Goal: Task Accomplishment & Management: Manage account settings

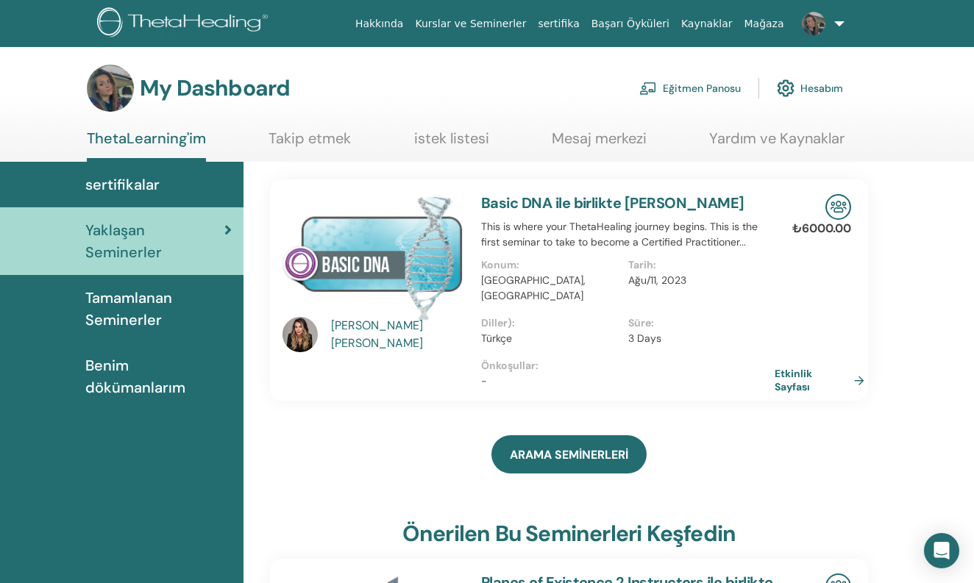
click at [691, 94] on link "Eğitmen Panosu" at bounding box center [689, 88] width 101 height 32
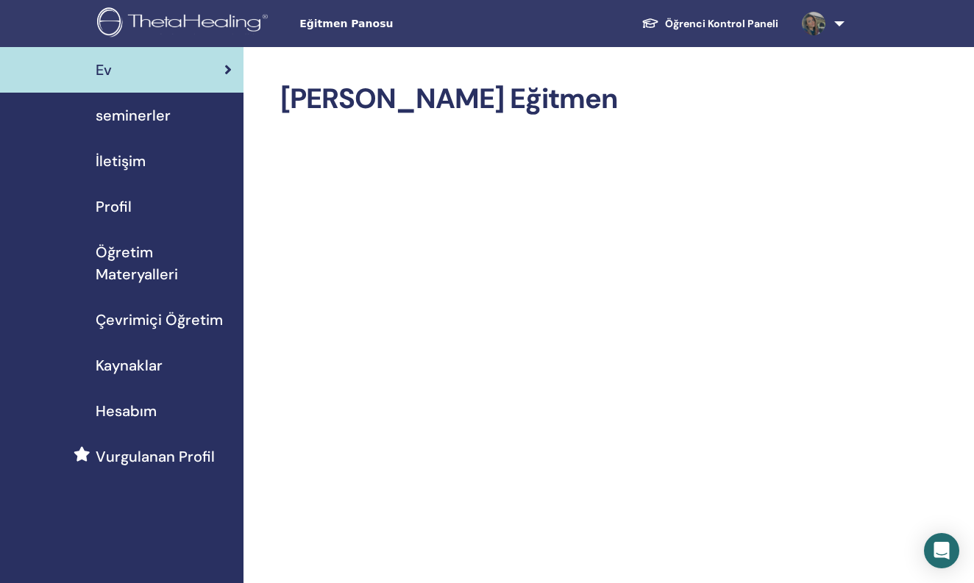
click at [156, 121] on span "seminerler" at bounding box center [133, 115] width 75 height 22
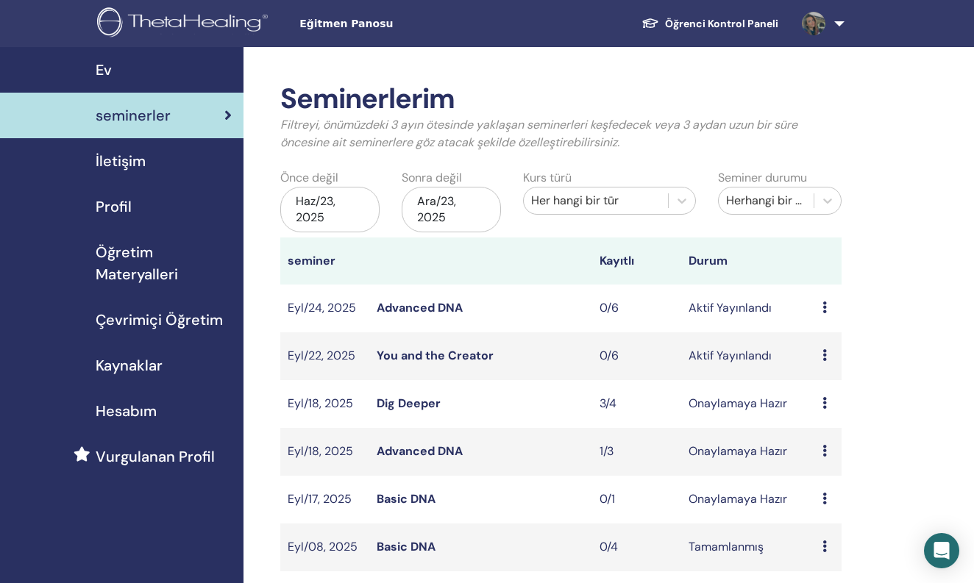
click at [826, 352] on icon at bounding box center [824, 355] width 4 height 12
click at [841, 435] on p "İptal" at bounding box center [835, 431] width 65 height 18
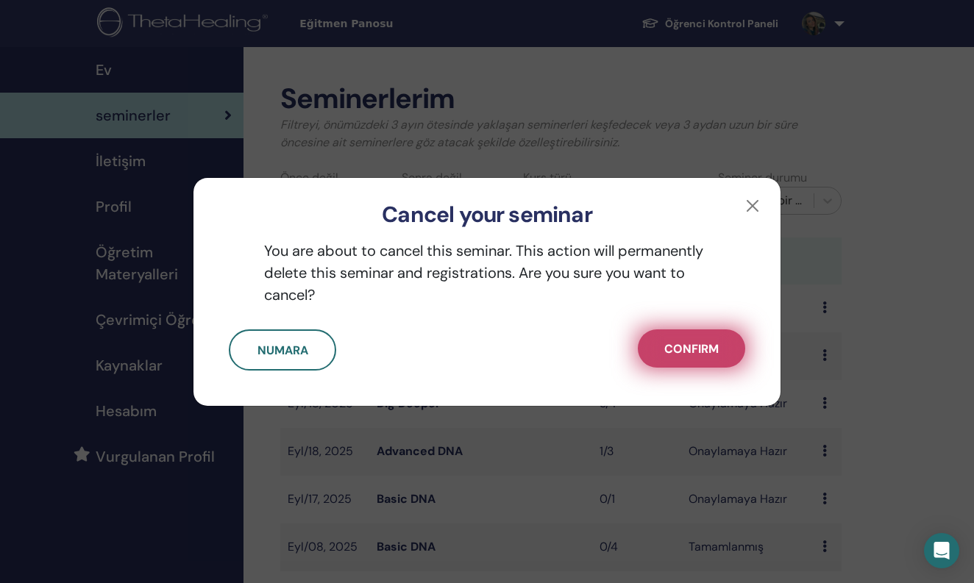
click at [688, 343] on span "Confirm" at bounding box center [691, 348] width 54 height 15
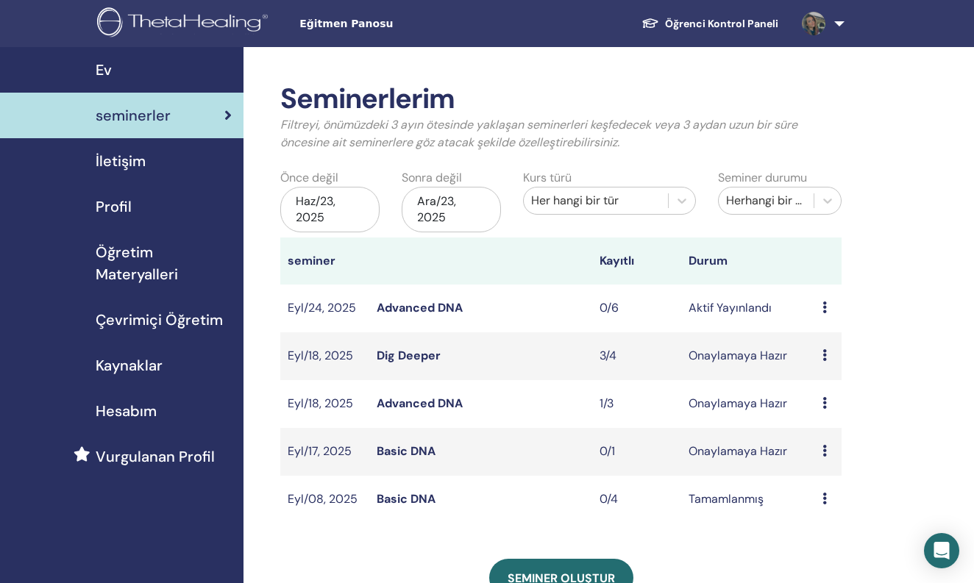
click at [826, 310] on icon at bounding box center [824, 308] width 4 height 12
click at [829, 389] on p "İptal" at bounding box center [835, 389] width 65 height 18
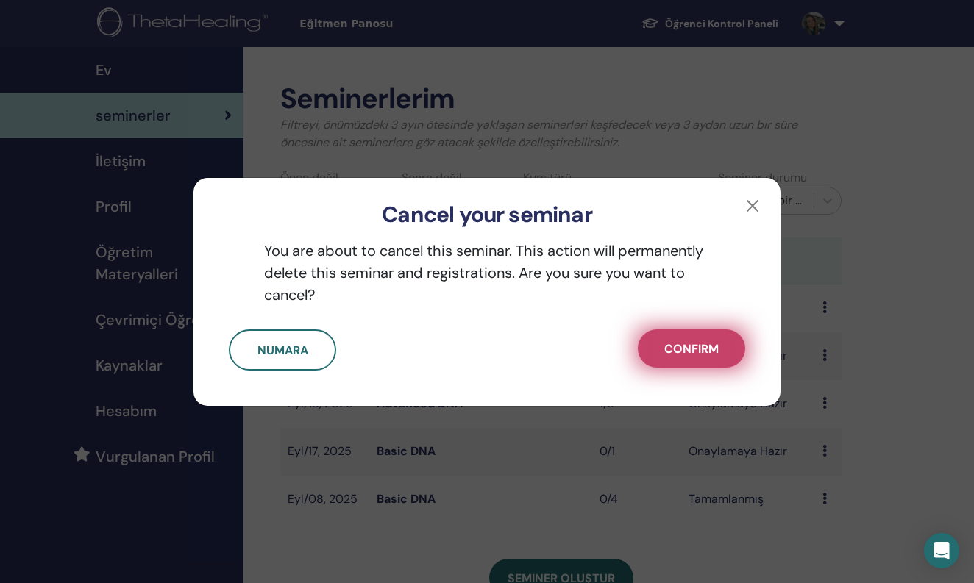
click at [710, 344] on span "Confirm" at bounding box center [691, 348] width 54 height 15
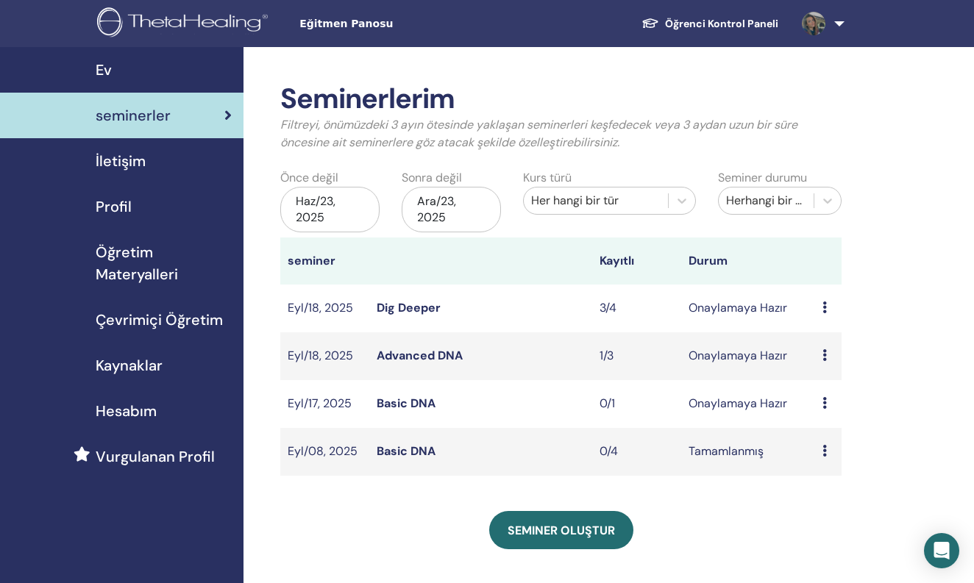
click at [826, 312] on icon at bounding box center [824, 308] width 4 height 12
click at [740, 315] on td "Onaylamaya Hazır" at bounding box center [748, 309] width 134 height 48
click at [780, 359] on td "Onaylamaya Hazır" at bounding box center [748, 356] width 134 height 48
click at [823, 357] on icon at bounding box center [824, 355] width 4 height 12
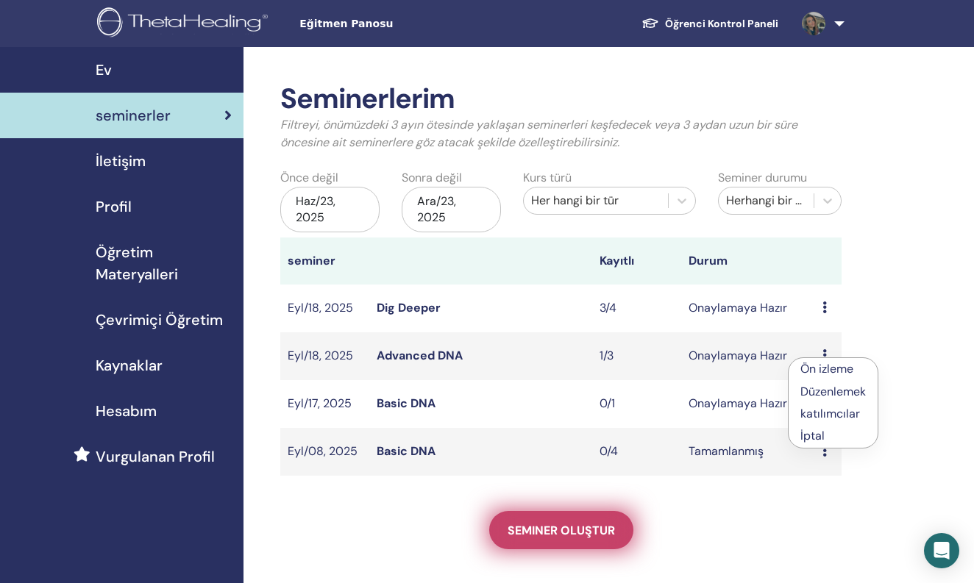
click at [513, 517] on link "Seminer oluştur" at bounding box center [561, 530] width 144 height 38
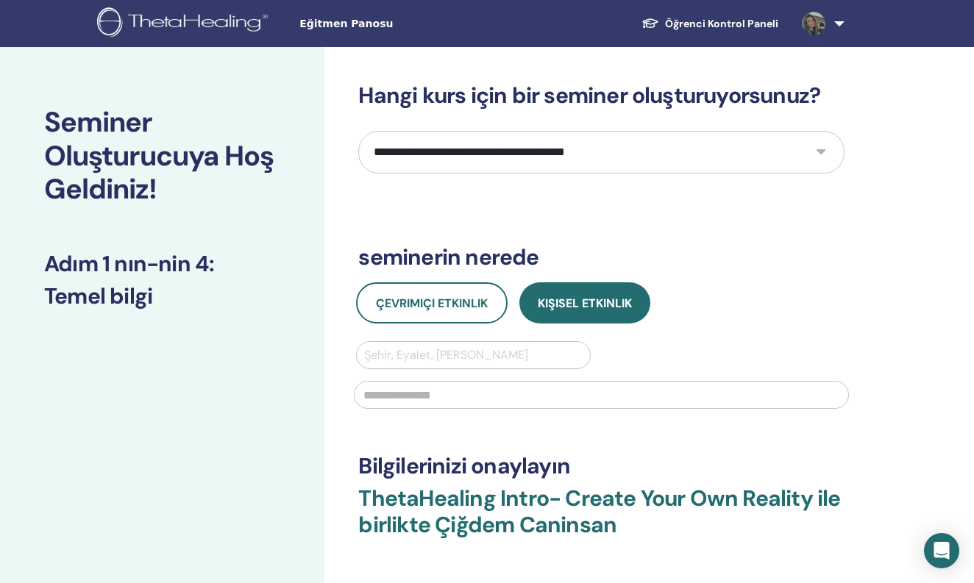
select select "****"
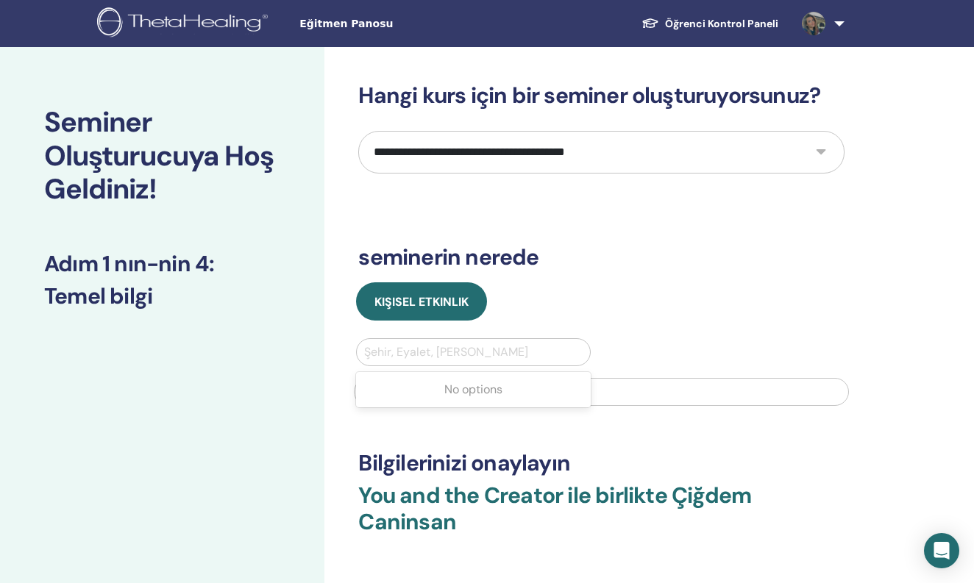
click at [465, 339] on div "Şehir, Eyalet, Ülke girin" at bounding box center [473, 352] width 232 height 26
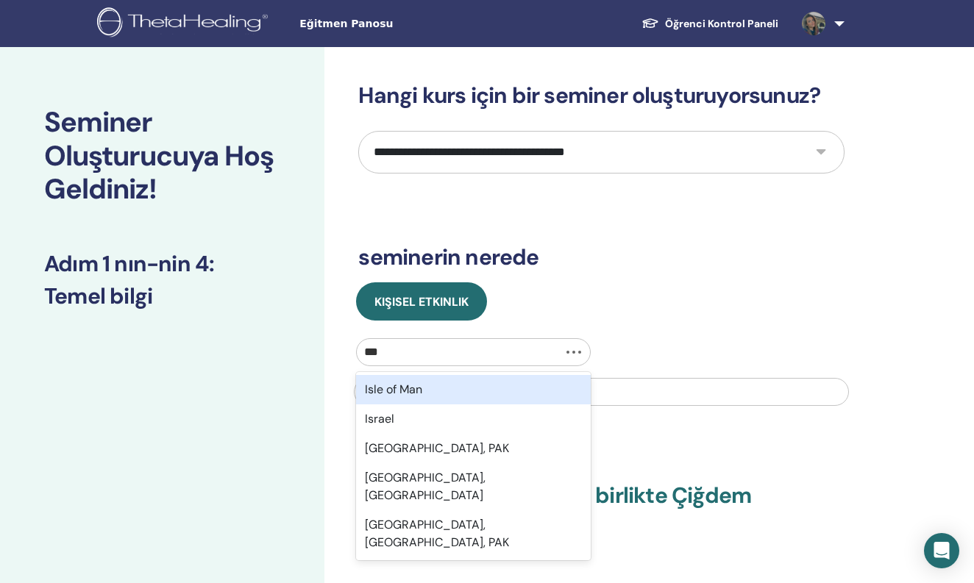
type input "****"
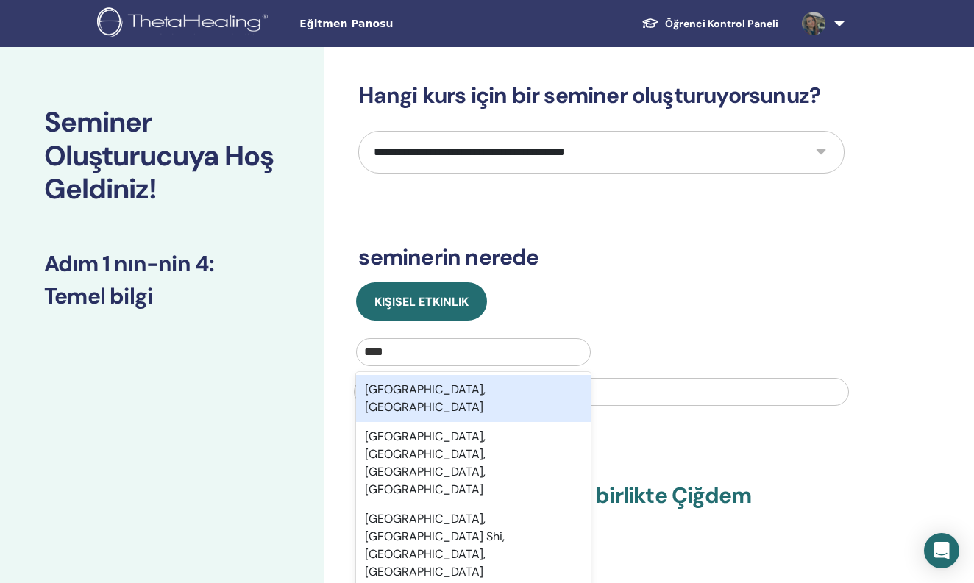
click at [438, 391] on div "Istanbul, TUR" at bounding box center [473, 398] width 234 height 47
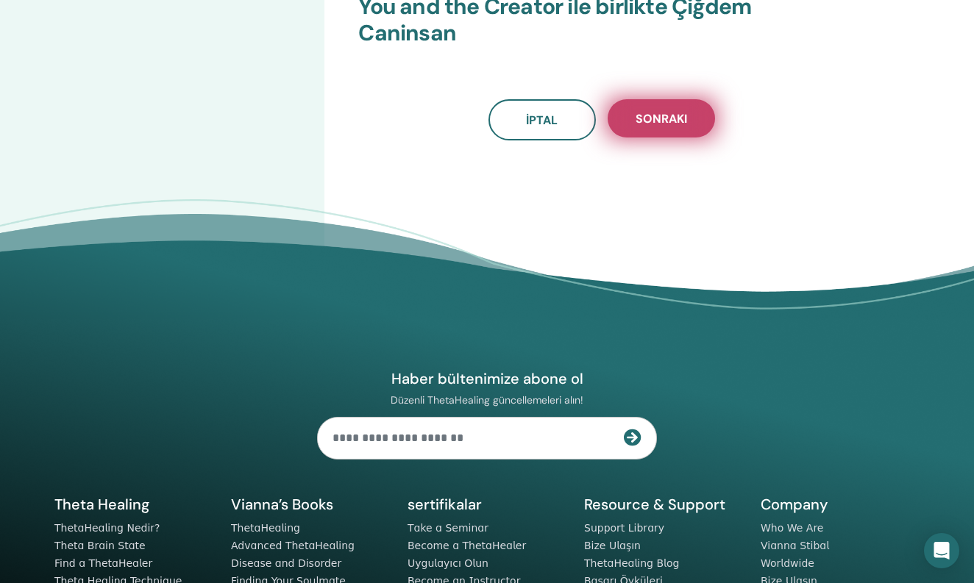
type input "********"
click at [661, 104] on button "Sonraki" at bounding box center [660, 118] width 107 height 38
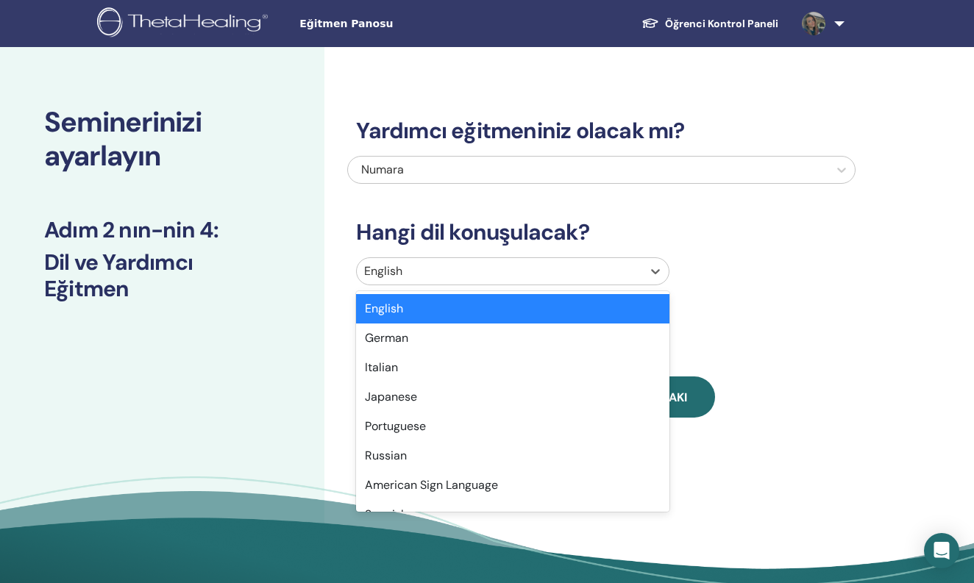
click at [571, 269] on div at bounding box center [499, 271] width 270 height 21
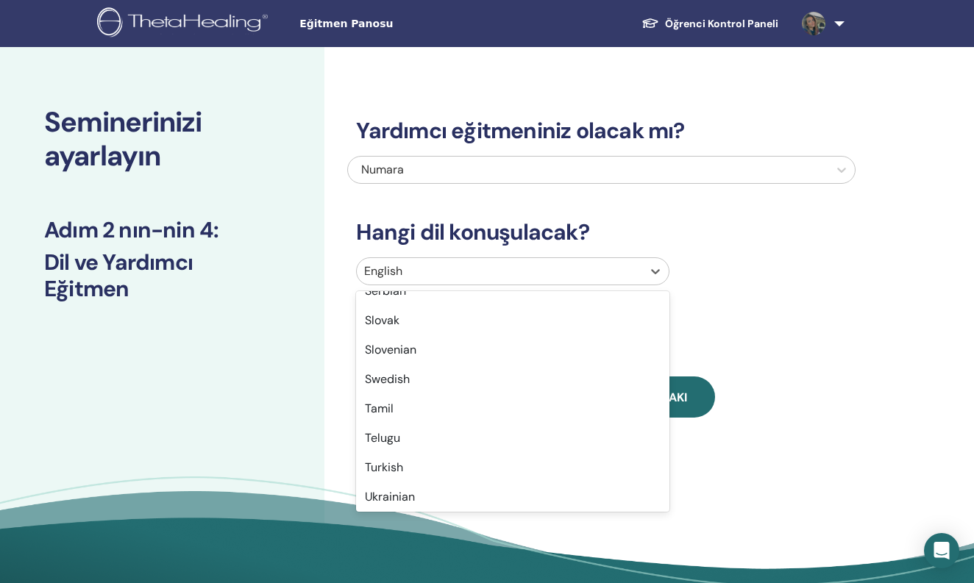
scroll to position [1079, 0]
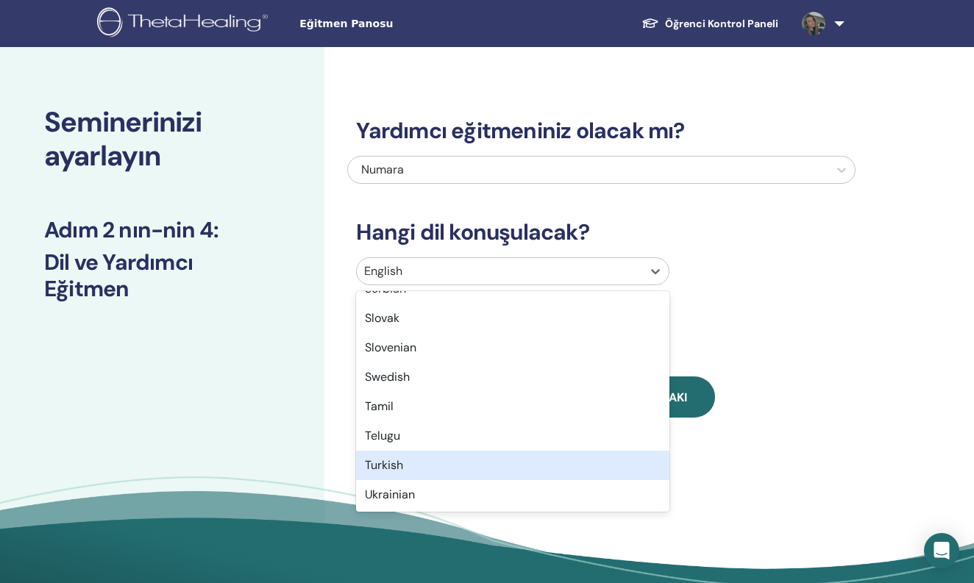
click at [535, 463] on div "Turkish" at bounding box center [512, 465] width 313 height 29
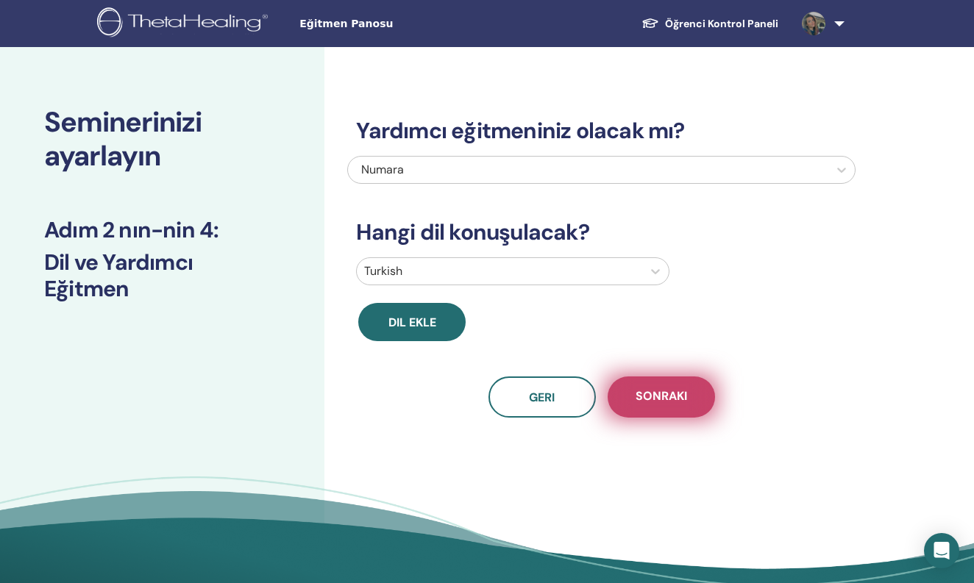
click at [696, 408] on button "Sonraki" at bounding box center [660, 397] width 107 height 41
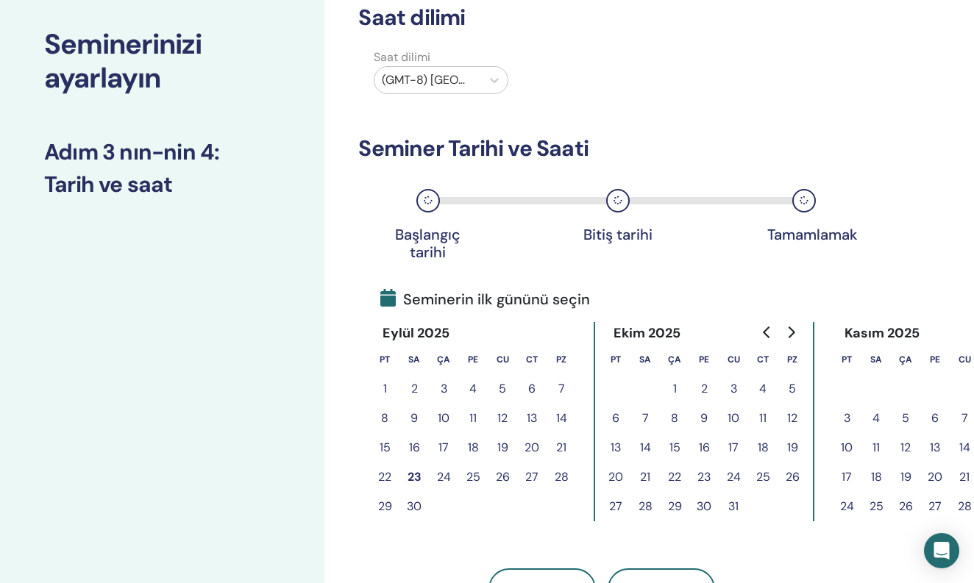
scroll to position [82, 0]
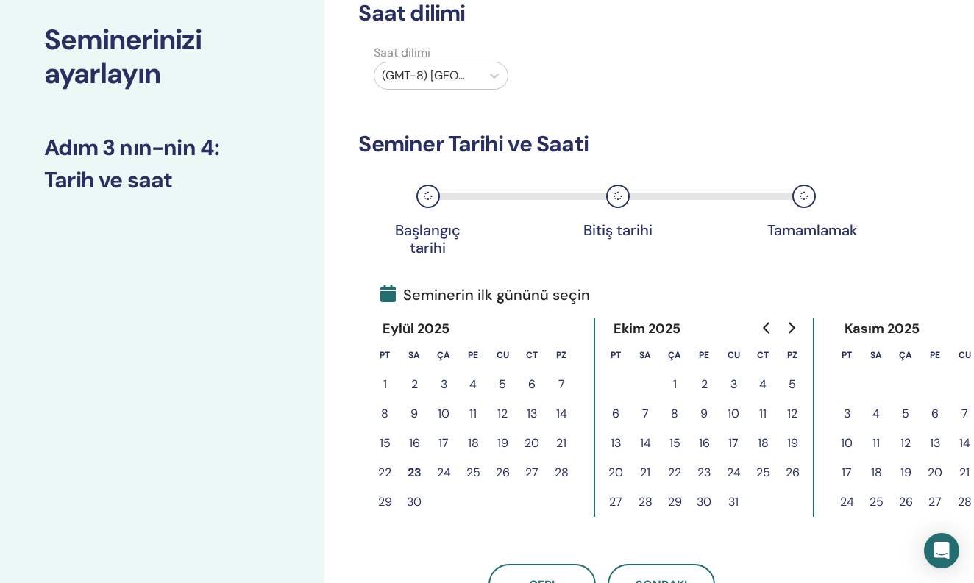
click at [394, 468] on button "22" at bounding box center [384, 472] width 29 height 29
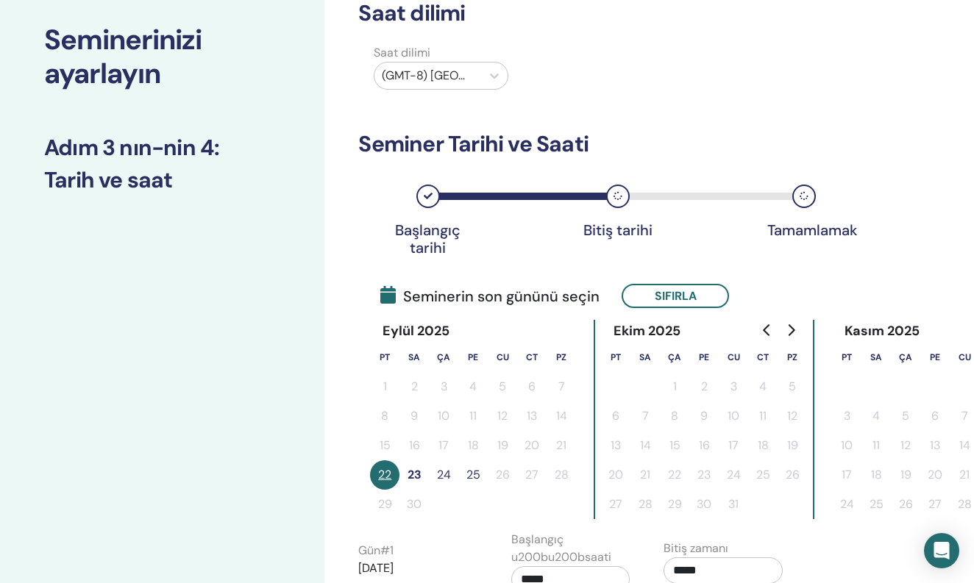
click at [444, 477] on button "24" at bounding box center [443, 474] width 29 height 29
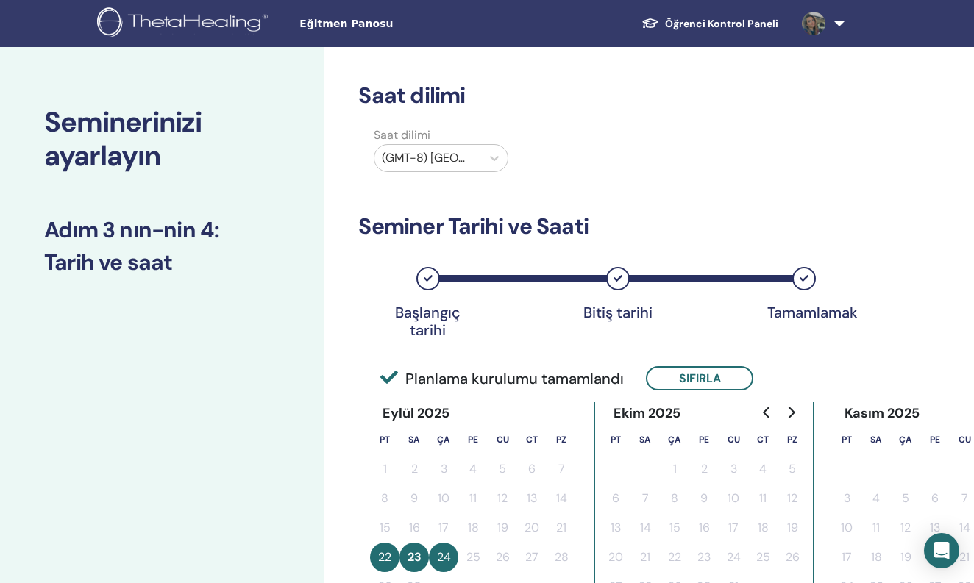
scroll to position [0, 0]
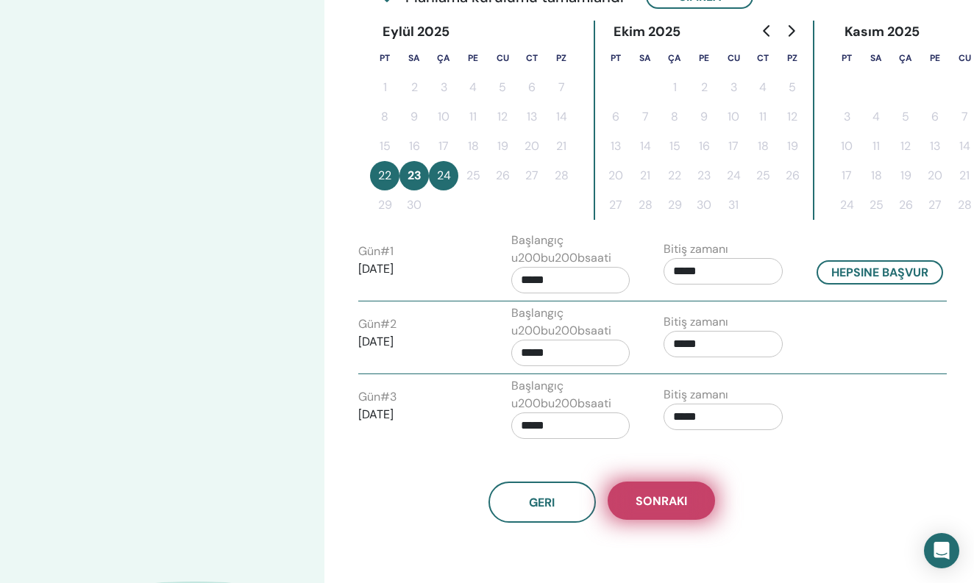
click at [680, 503] on span "Sonraki" at bounding box center [660, 500] width 51 height 15
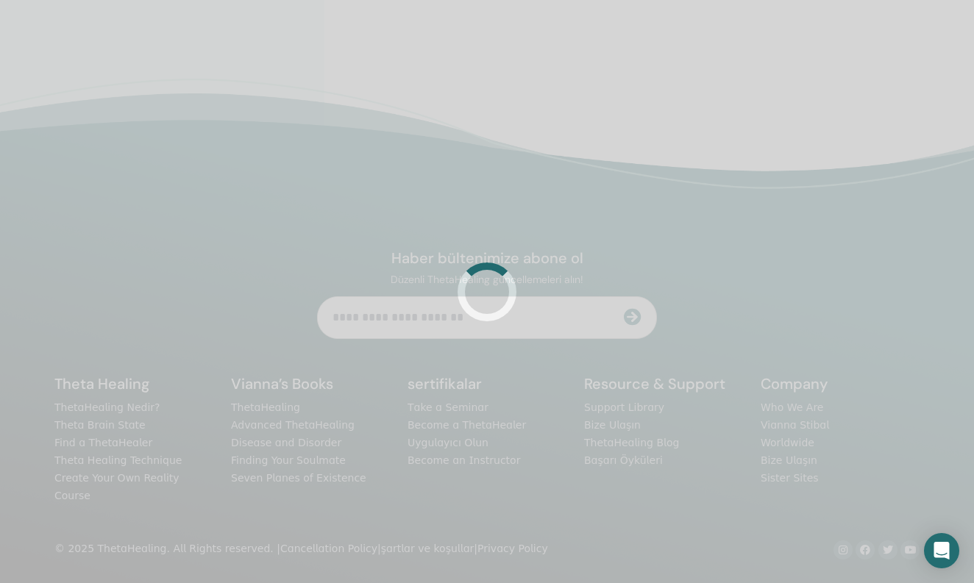
scroll to position [346, 0]
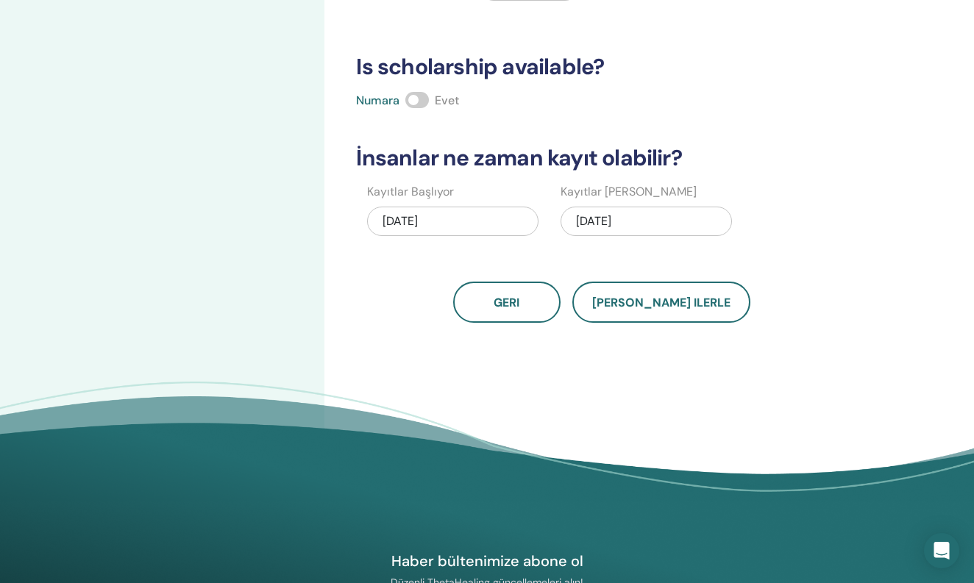
click at [619, 229] on div "09/24/2025" at bounding box center [645, 221] width 171 height 29
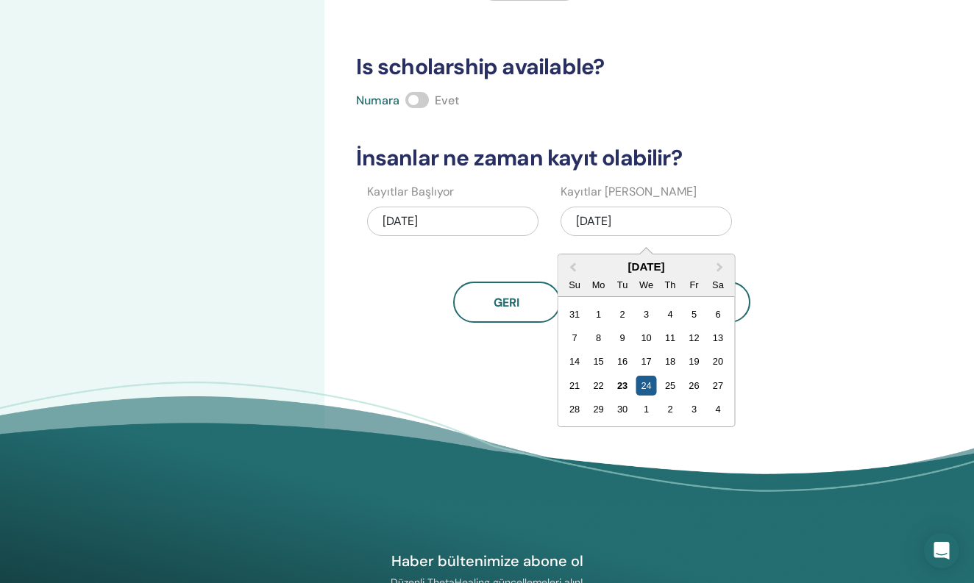
click at [646, 389] on div "24" at bounding box center [646, 386] width 20 height 20
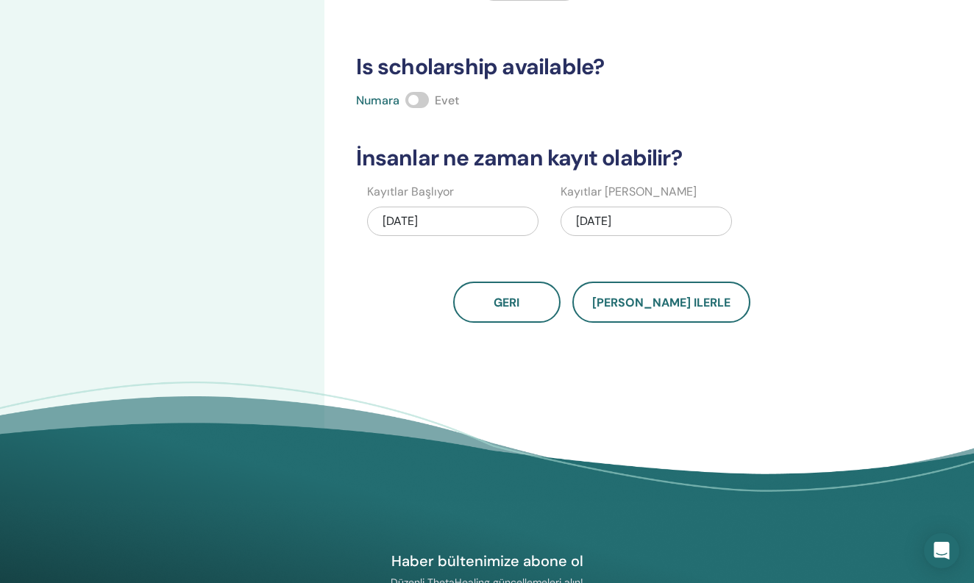
click at [648, 222] on div "09/24/2025" at bounding box center [645, 221] width 171 height 29
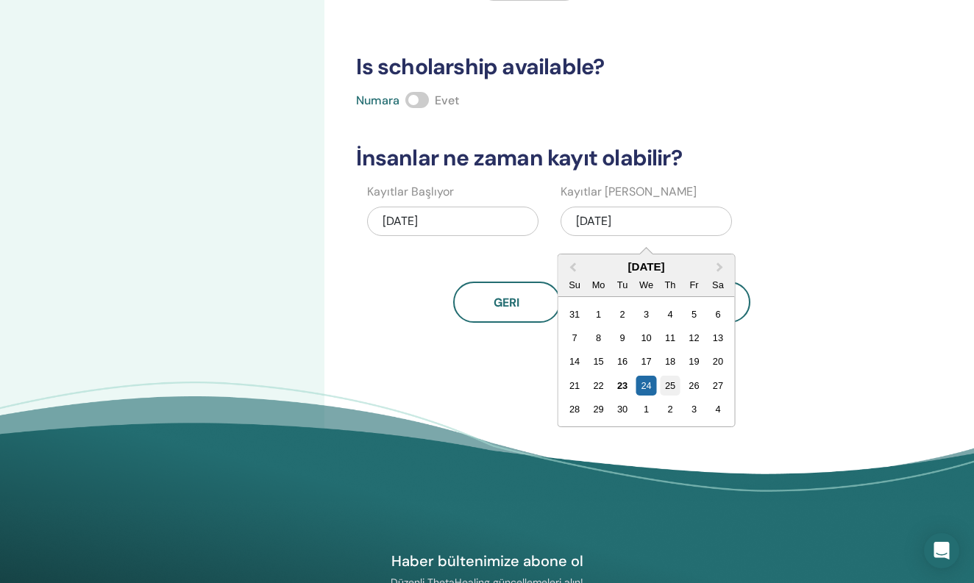
click at [671, 377] on div "25" at bounding box center [670, 386] width 20 height 20
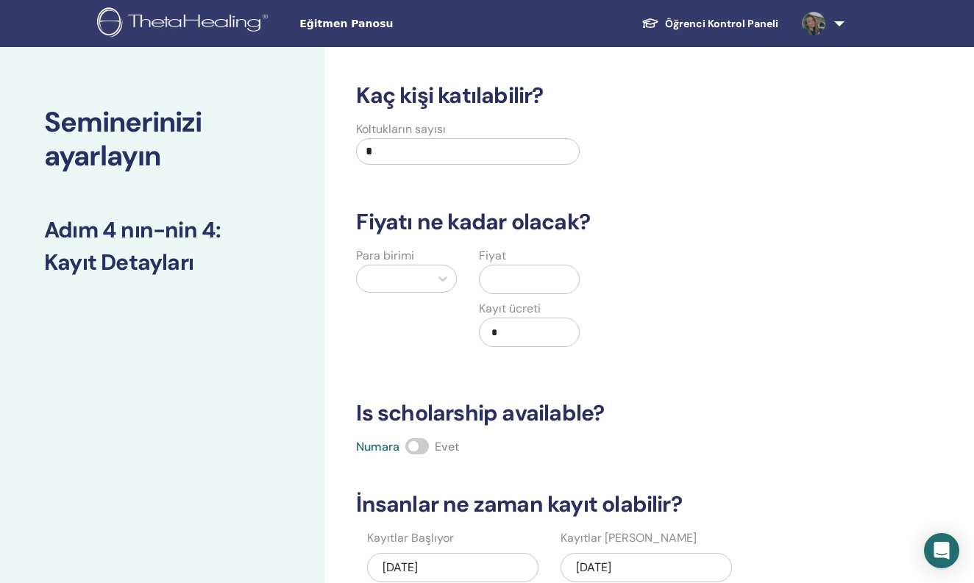
scroll to position [0, 0]
click at [413, 134] on label "Koltukların sayısı" at bounding box center [401, 130] width 90 height 18
click at [407, 154] on input "*" at bounding box center [467, 151] width 223 height 26
type input "*"
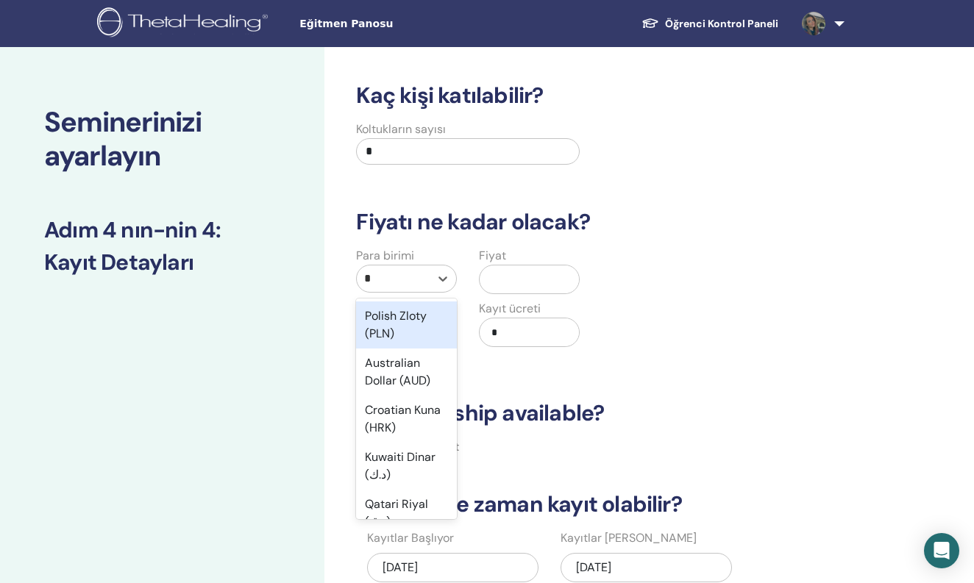
type input "**"
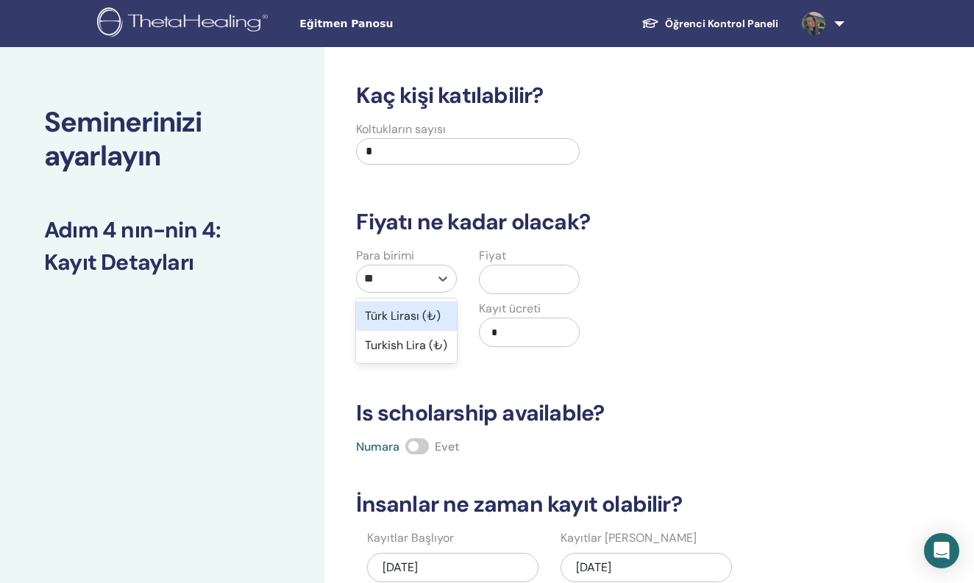
click at [454, 321] on div "Türk Lirası (₺)" at bounding box center [406, 316] width 101 height 29
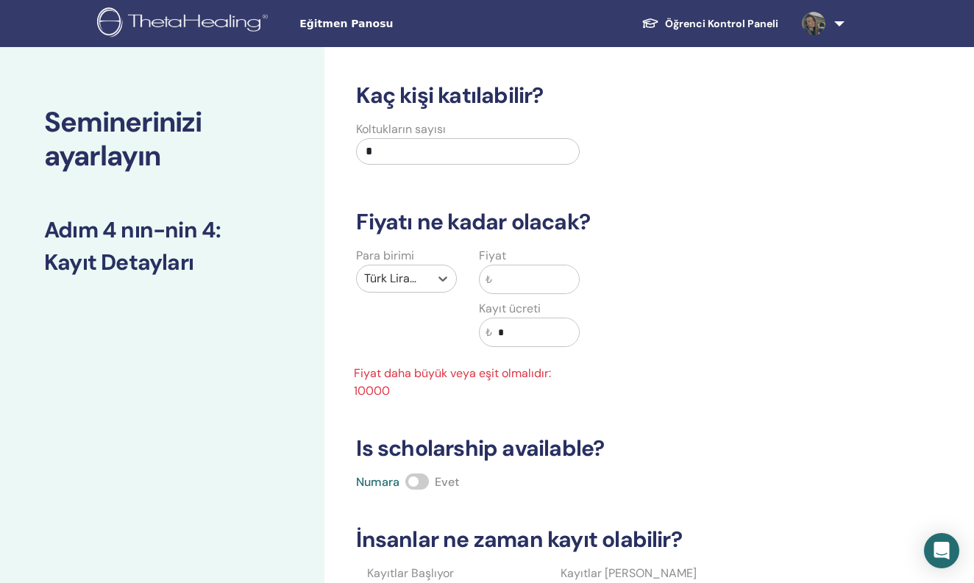
click at [513, 279] on input "text" at bounding box center [535, 280] width 87 height 28
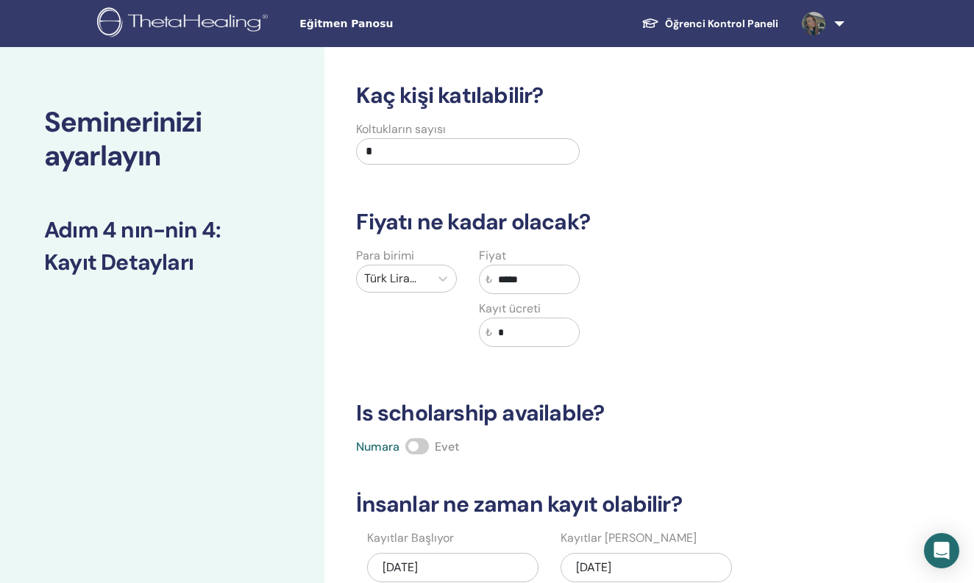
type input "*****"
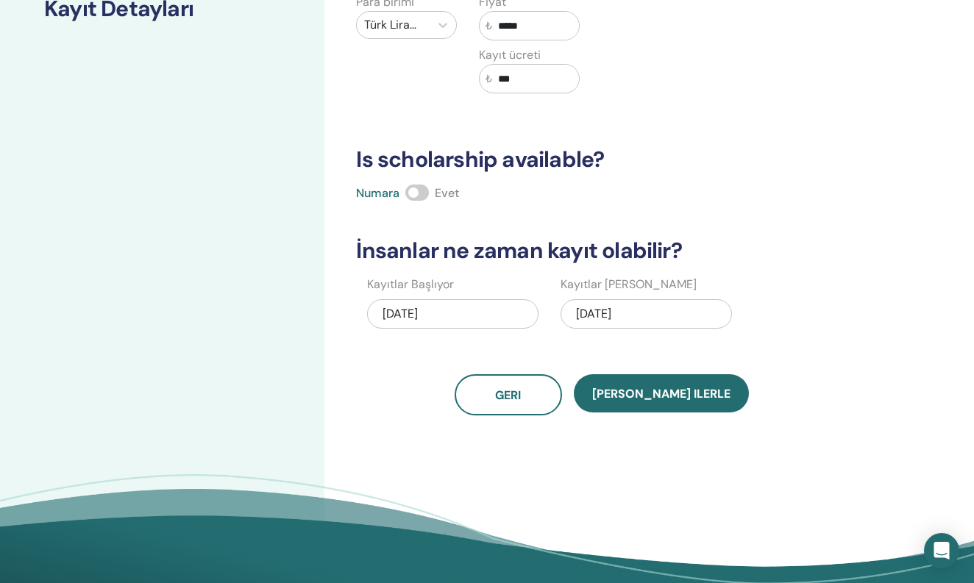
scroll to position [235, 0]
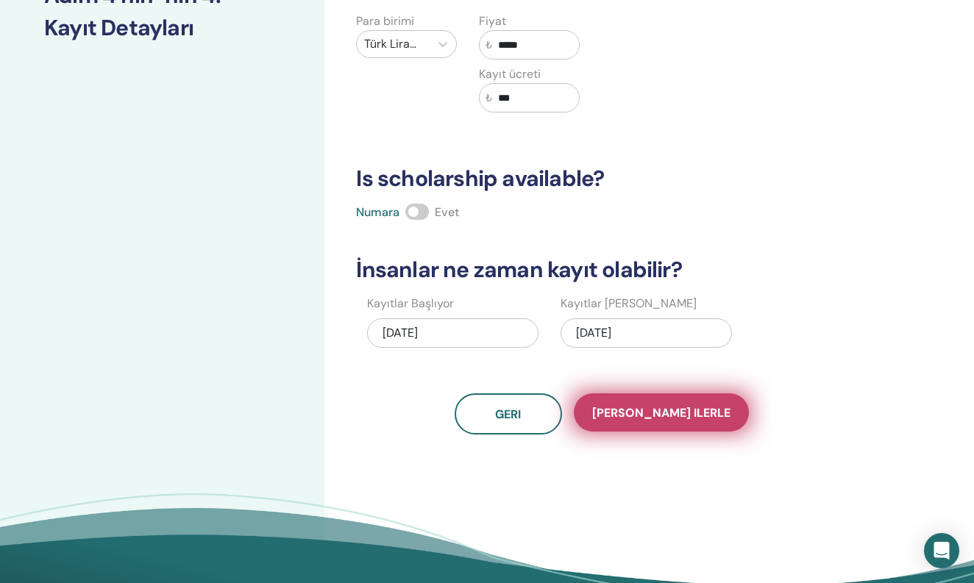
type input "***"
click at [658, 424] on button "Kaydet ilerle" at bounding box center [661, 412] width 175 height 38
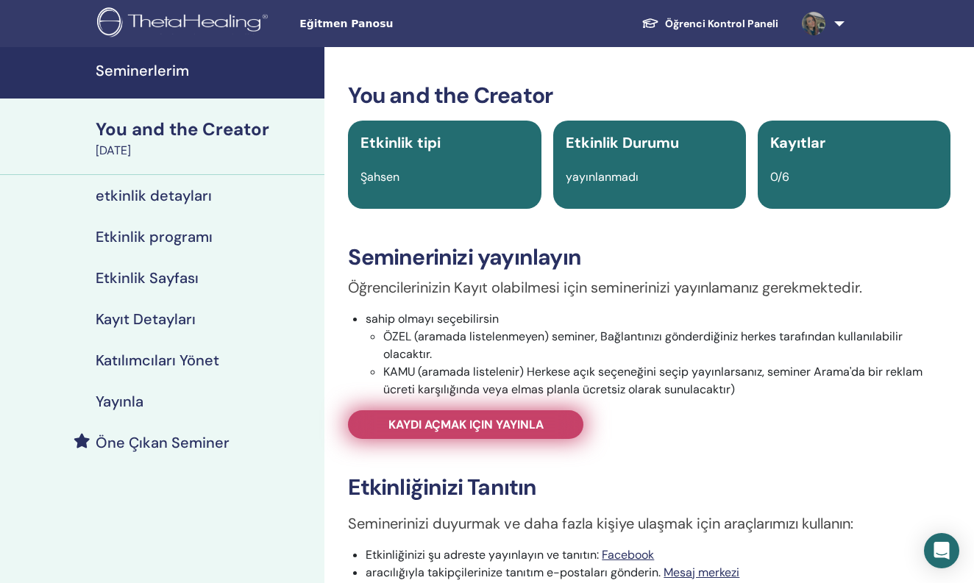
click at [503, 425] on span "Kaydı açmak için yayınla" at bounding box center [465, 424] width 155 height 15
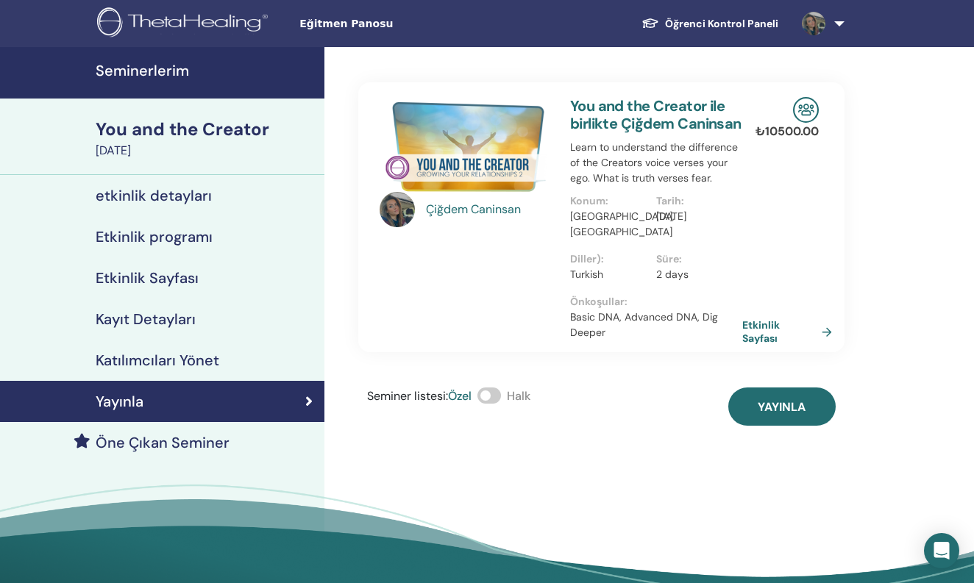
click at [772, 387] on div "[PERSON_NAME] You and the Creator ile birlikte Çiğdem Caninsan Learn to underst…" at bounding box center [601, 236] width 486 height 379
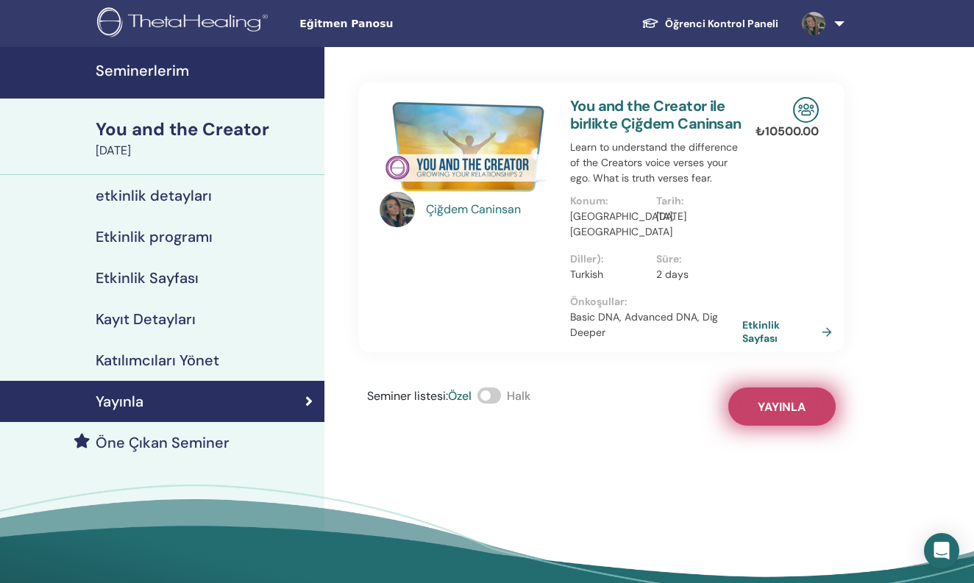
click at [781, 414] on span "Yayınla" at bounding box center [782, 406] width 48 height 15
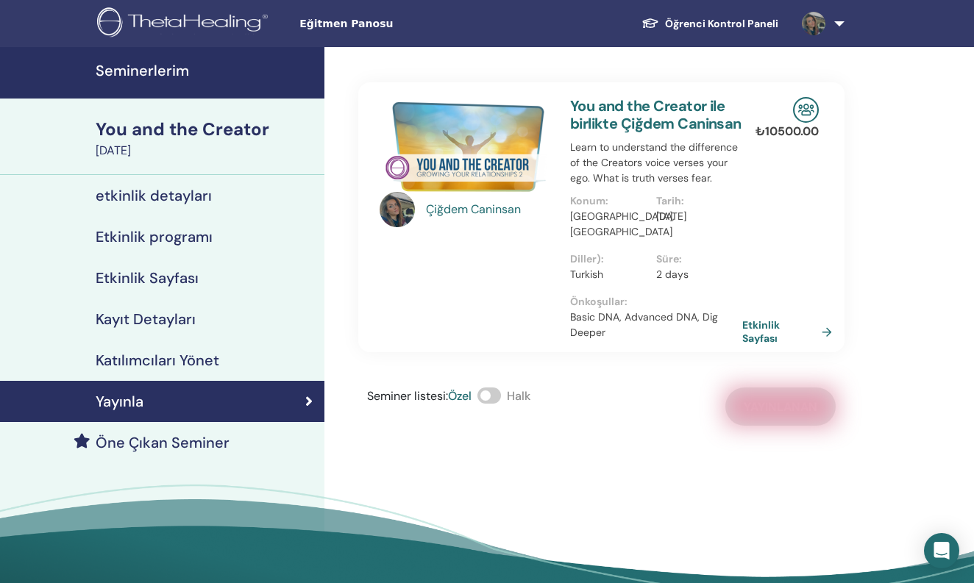
click at [445, 104] on img at bounding box center [465, 146] width 172 height 99
click at [474, 152] on img at bounding box center [465, 146] width 172 height 99
click at [755, 313] on div "[PERSON_NAME] You and the Creator ile birlikte Çiğdem Caninsan Learn to underst…" at bounding box center [601, 217] width 491 height 270
click at [755, 330] on link "Etkinlik Sayfası" at bounding box center [792, 331] width 96 height 26
